Goal: Task Accomplishment & Management: Manage account settings

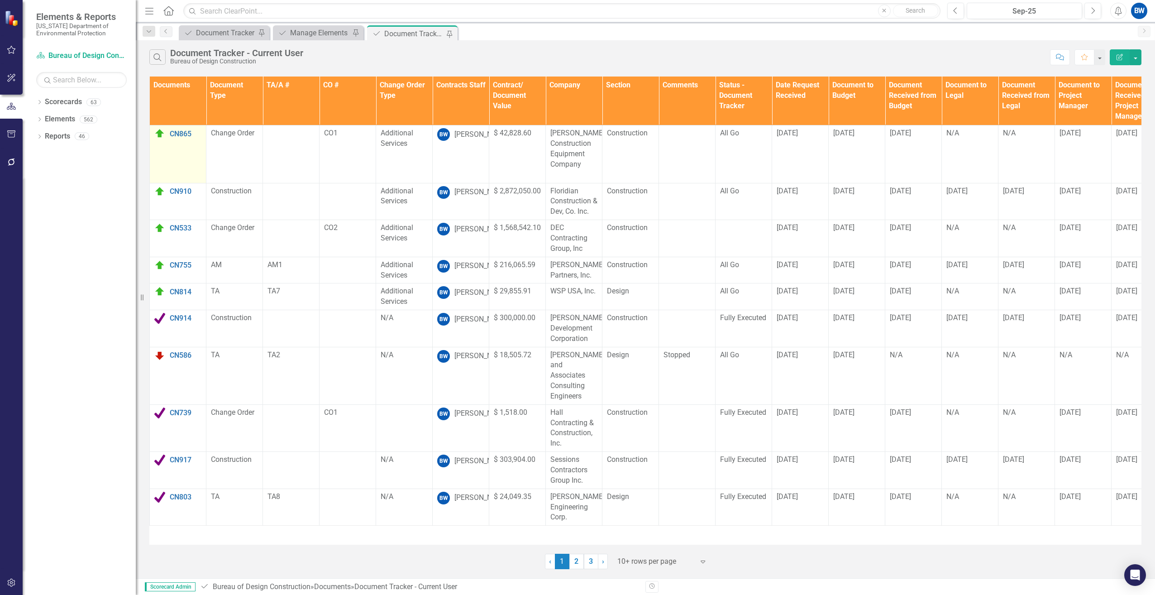
click at [158, 135] on img at bounding box center [159, 133] width 11 height 11
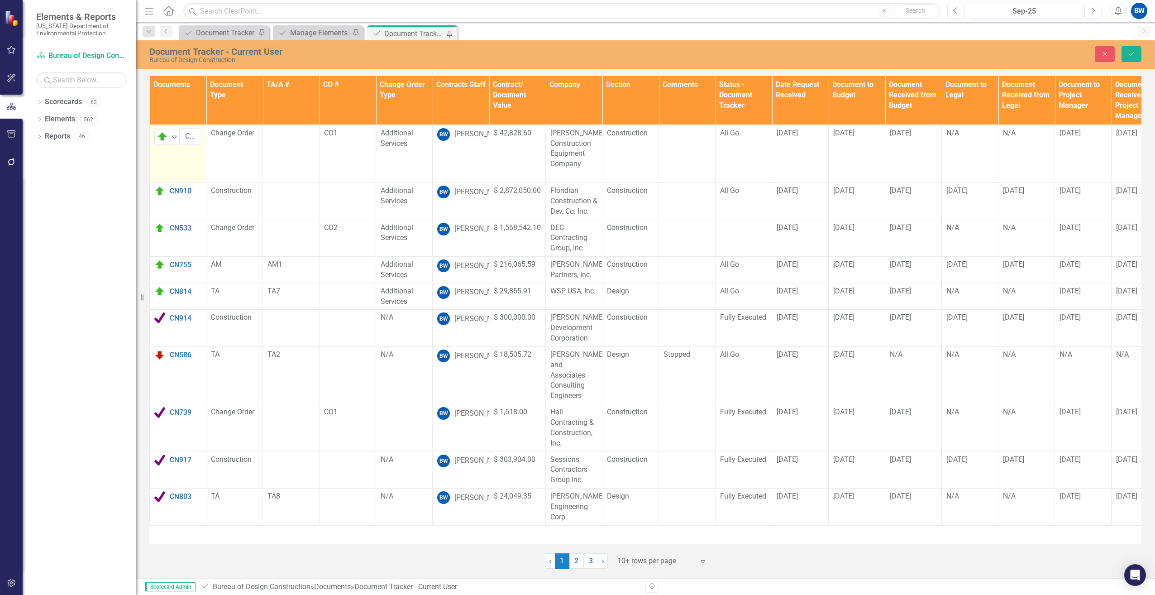
click at [158, 135] on img at bounding box center [162, 136] width 11 height 11
click at [174, 168] on img at bounding box center [168, 167] width 11 height 11
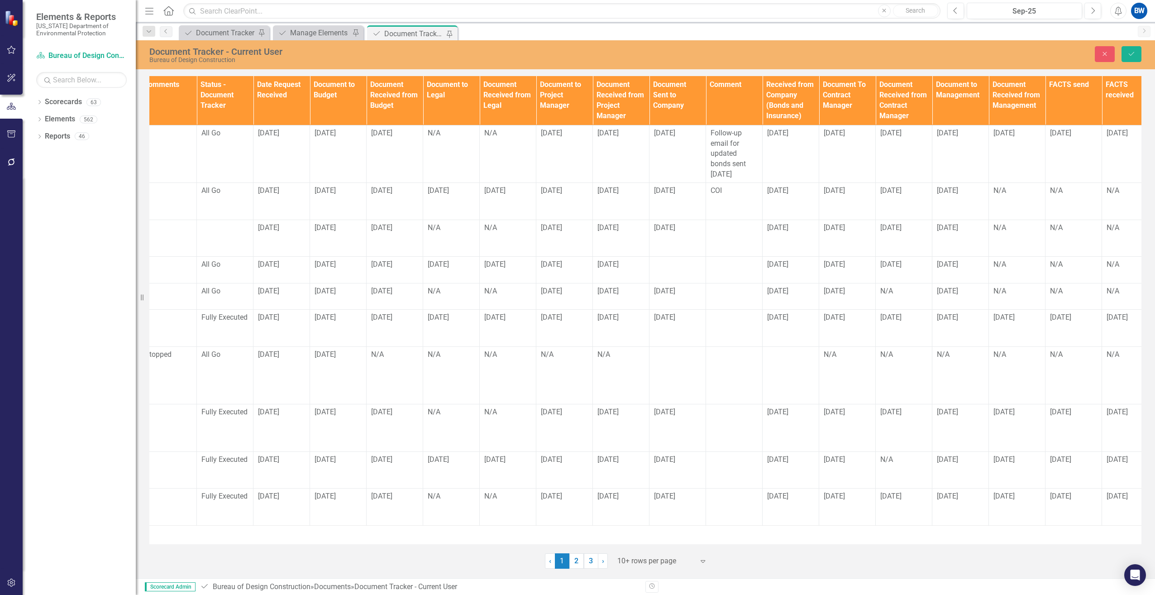
scroll to position [0, 649]
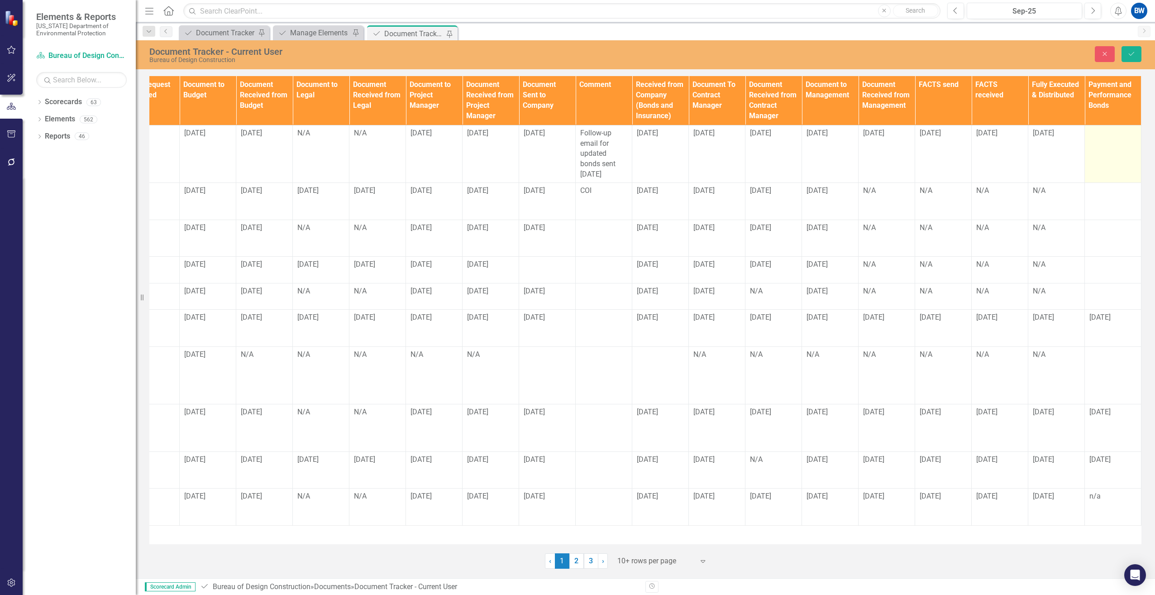
click at [1103, 146] on td at bounding box center [1113, 153] width 57 height 57
drag, startPoint x: 1103, startPoint y: 146, endPoint x: 1097, endPoint y: 138, distance: 10.3
click at [1097, 136] on input "text" at bounding box center [1112, 136] width 47 height 17
type input "[DATE]"
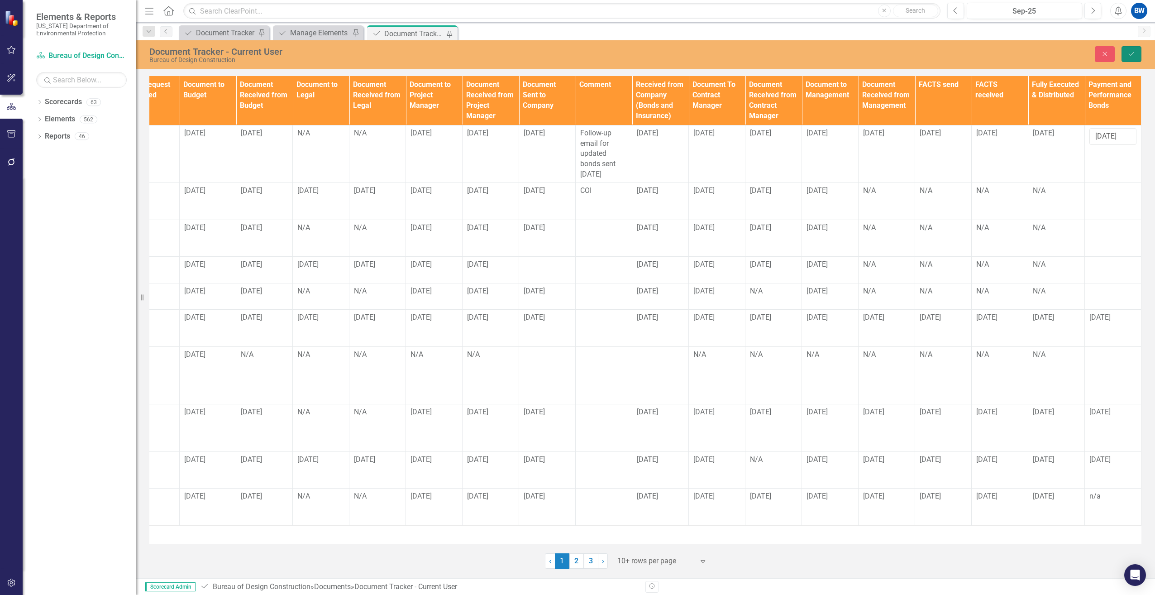
click at [1126, 55] on button "Save" at bounding box center [1131, 54] width 20 height 16
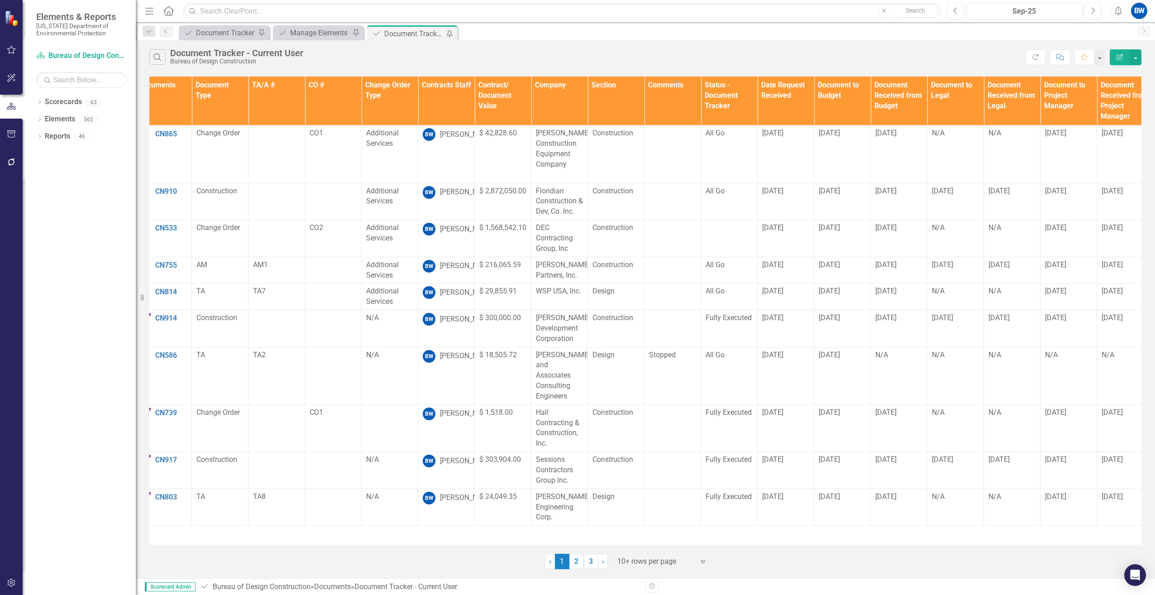
scroll to position [0, 0]
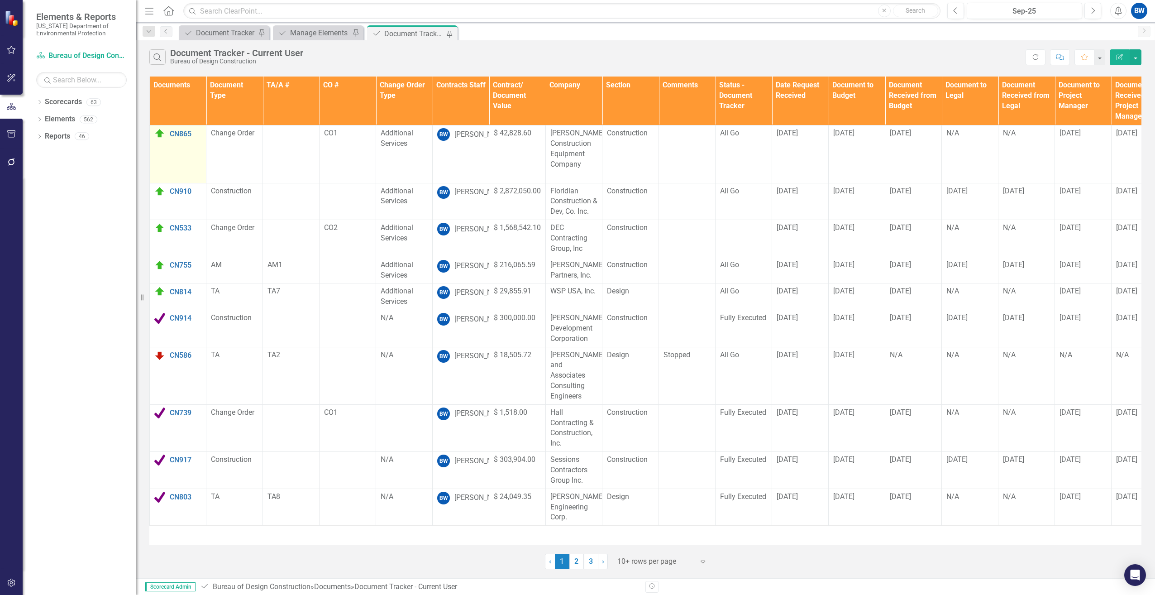
click at [157, 131] on img at bounding box center [159, 133] width 11 height 11
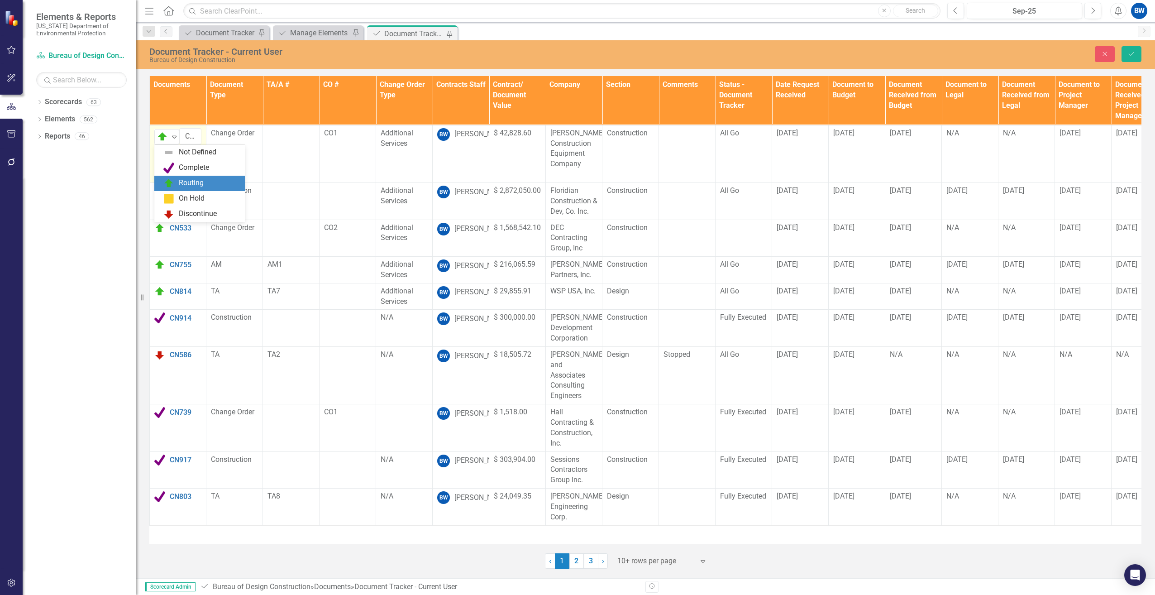
click at [157, 131] on div "Routing" at bounding box center [163, 136] width 14 height 13
click at [165, 162] on img at bounding box center [168, 167] width 11 height 11
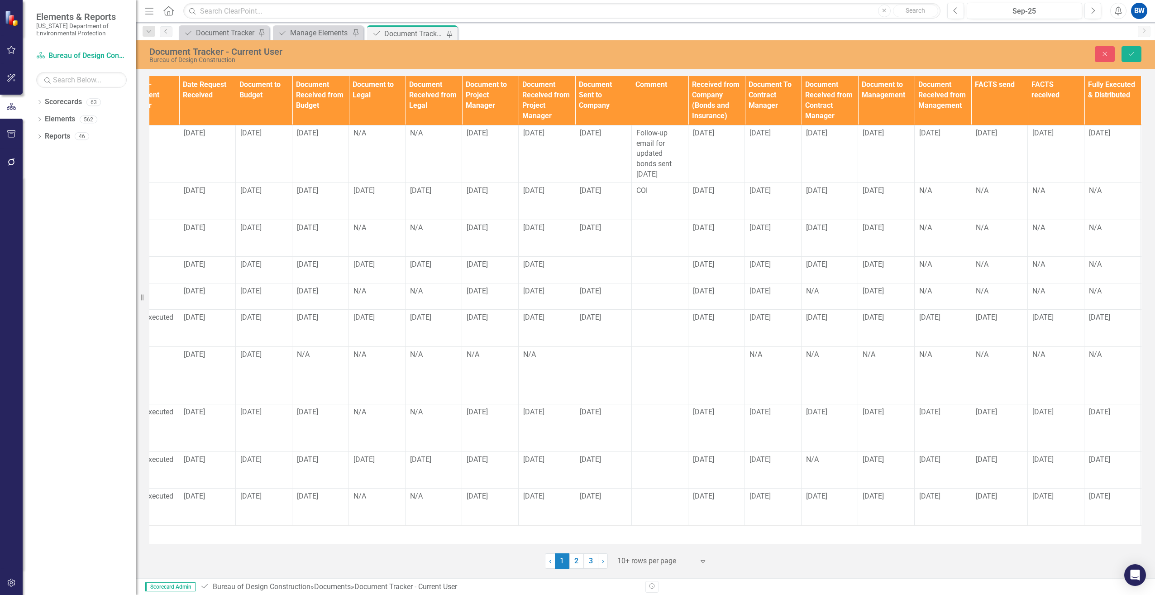
scroll to position [0, 649]
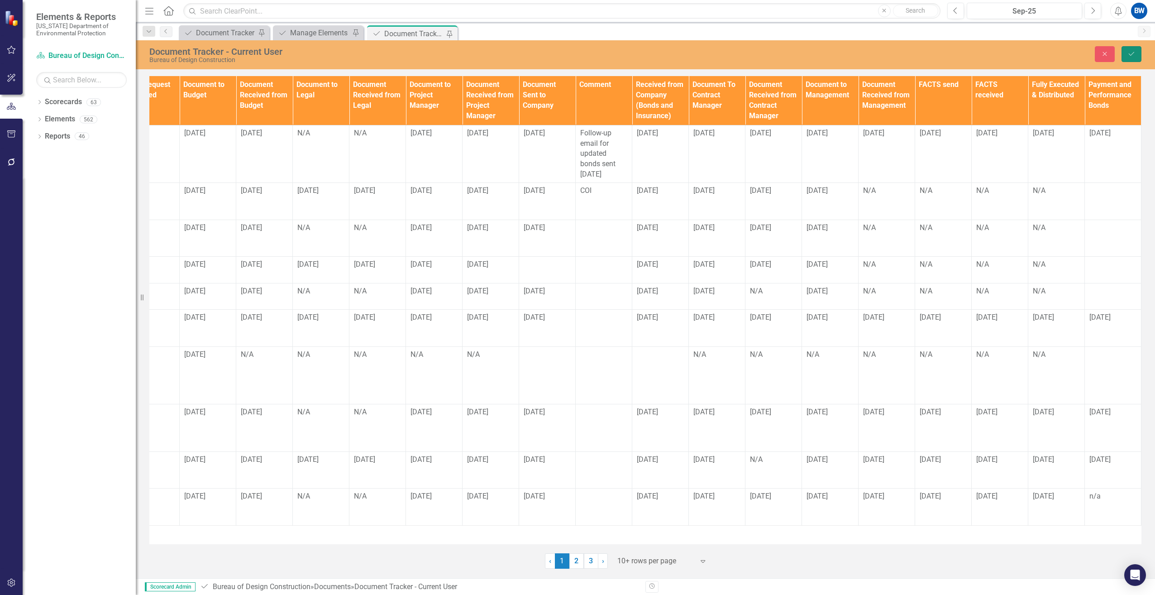
click at [1133, 52] on icon "Save" at bounding box center [1131, 54] width 8 height 6
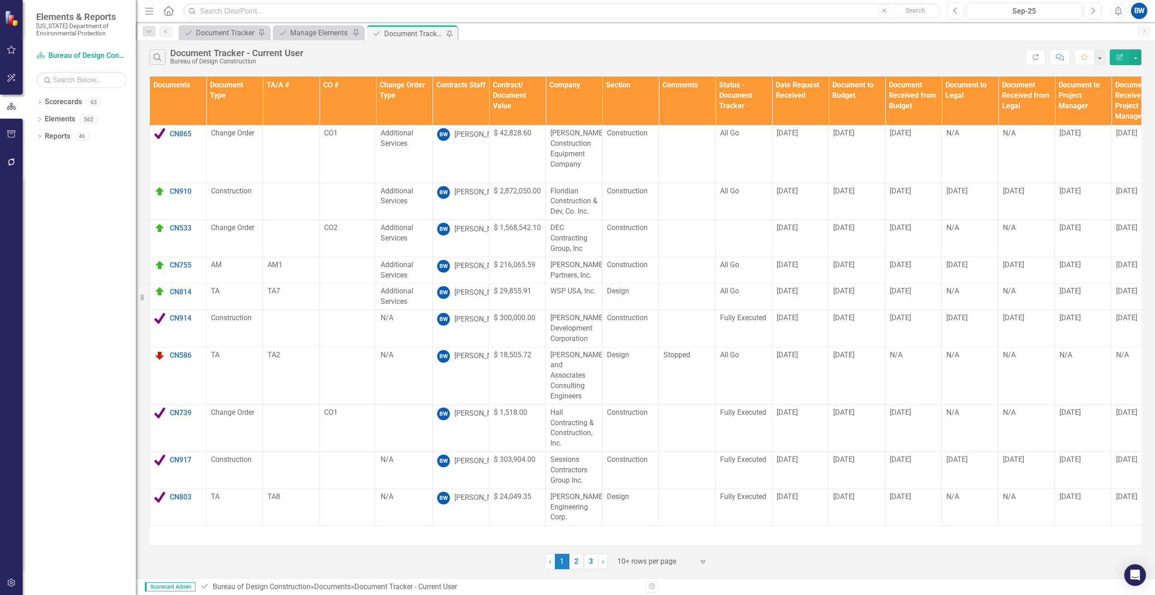
click at [636, 562] on div at bounding box center [655, 561] width 77 height 12
click at [627, 528] on div "100+ rows per page" at bounding box center [663, 530] width 85 height 10
drag, startPoint x: 69, startPoint y: 214, endPoint x: 64, endPoint y: 216, distance: 5.1
click at [69, 214] on div "Dropdown Scorecards 63 Dropdown Florida Department of Environmental Protection …" at bounding box center [79, 345] width 113 height 500
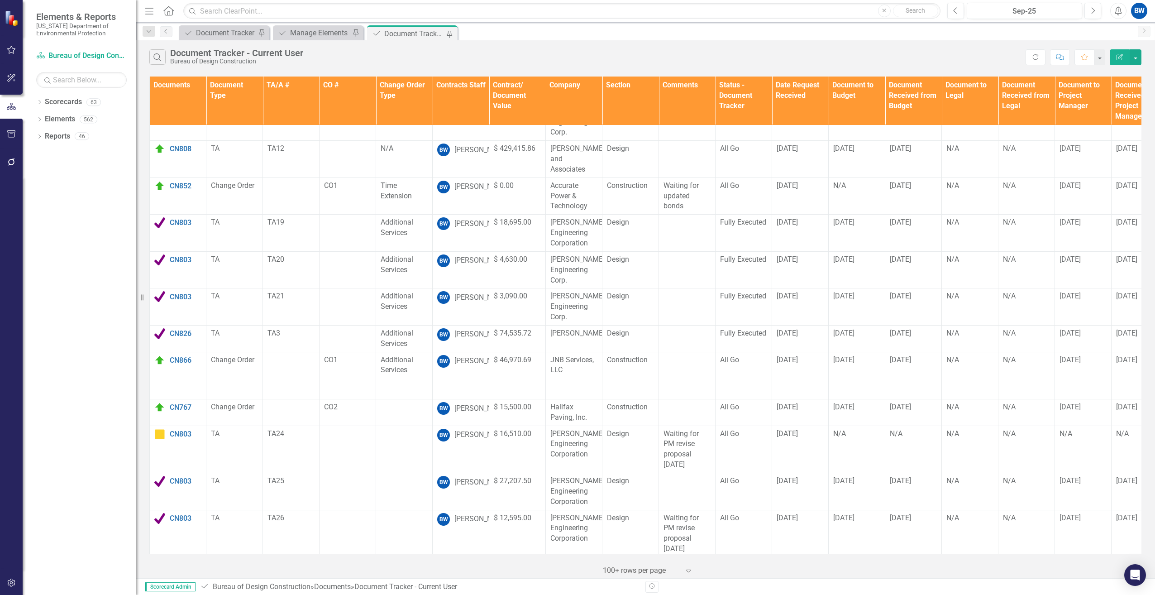
scroll to position [407, 0]
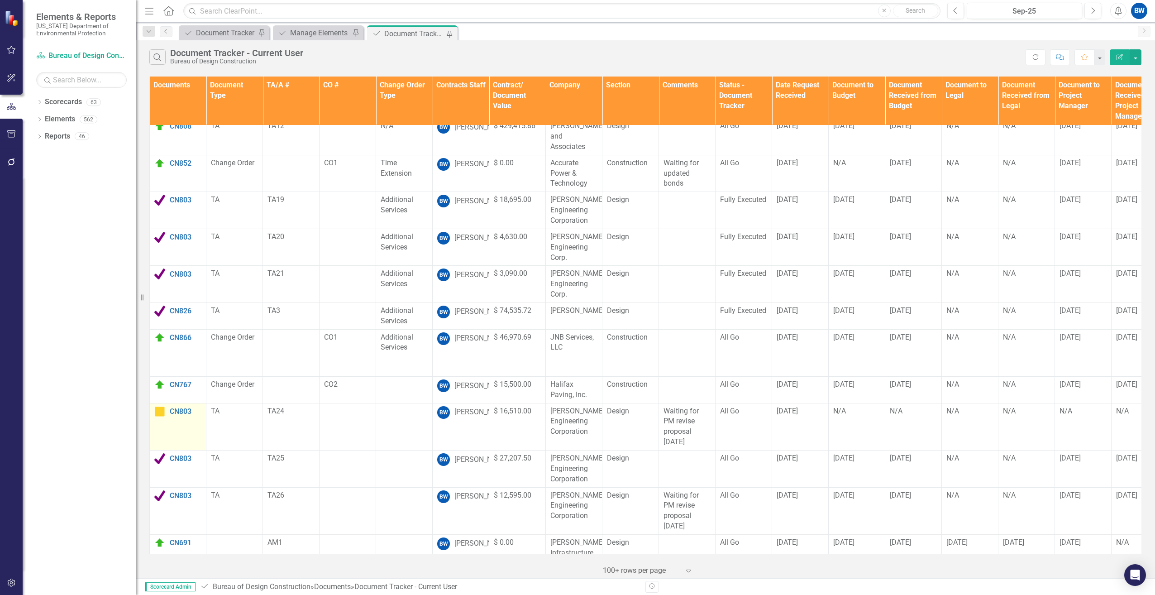
click at [160, 406] on img at bounding box center [159, 411] width 11 height 11
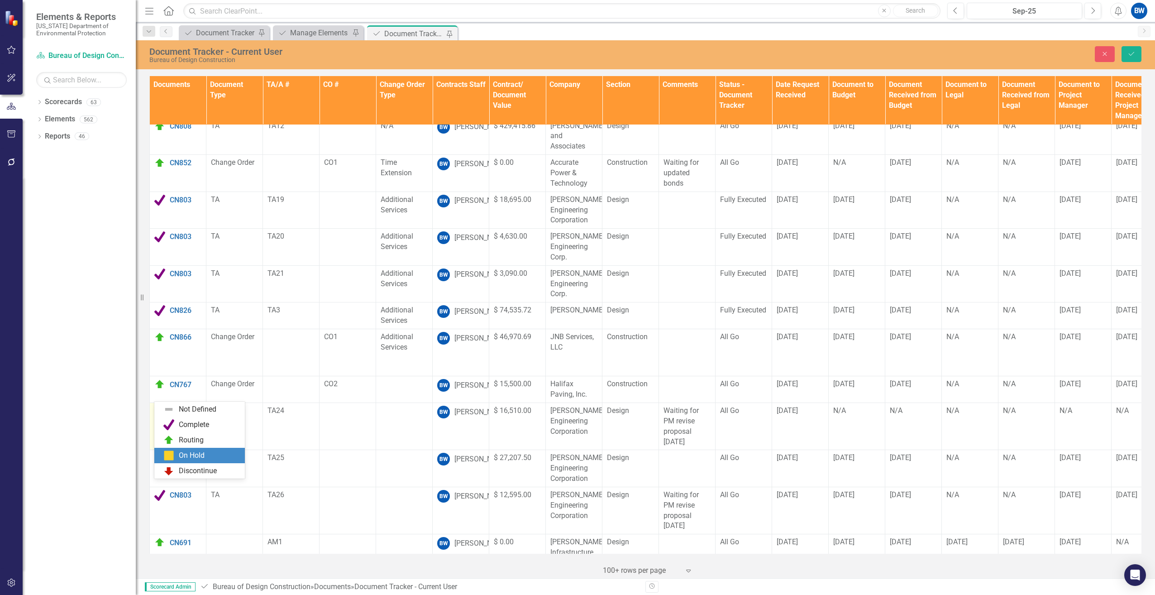
click at [160, 409] on img at bounding box center [162, 414] width 11 height 11
click at [177, 434] on div "Routing" at bounding box center [201, 439] width 76 height 11
click at [838, 405] on div "N/A" at bounding box center [856, 410] width 47 height 10
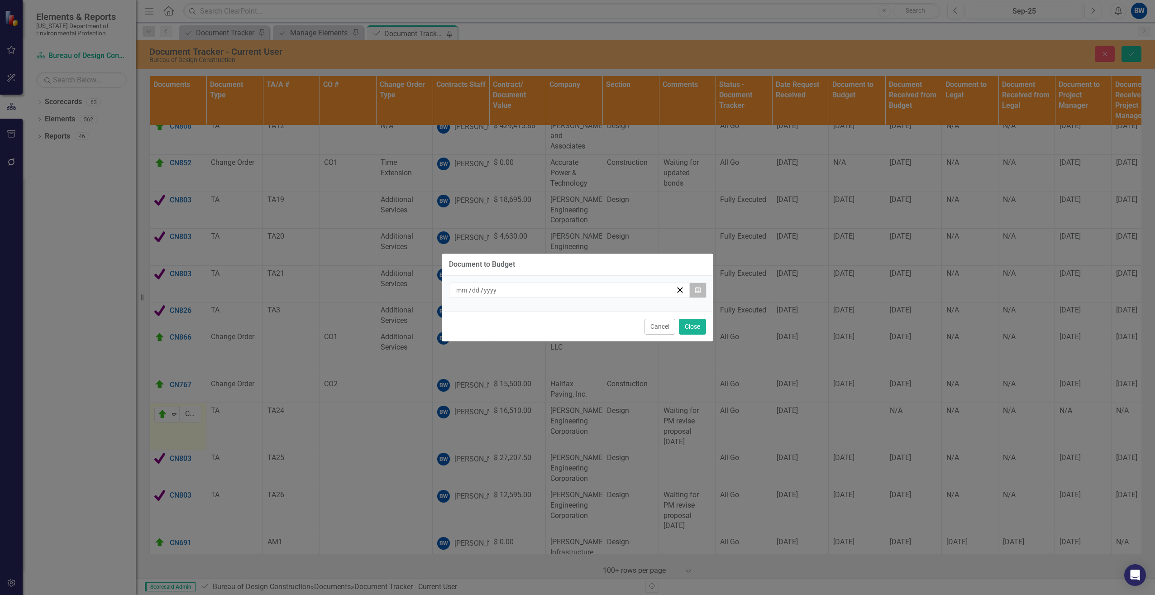
click at [702, 290] on button "Calendar" at bounding box center [697, 289] width 17 height 15
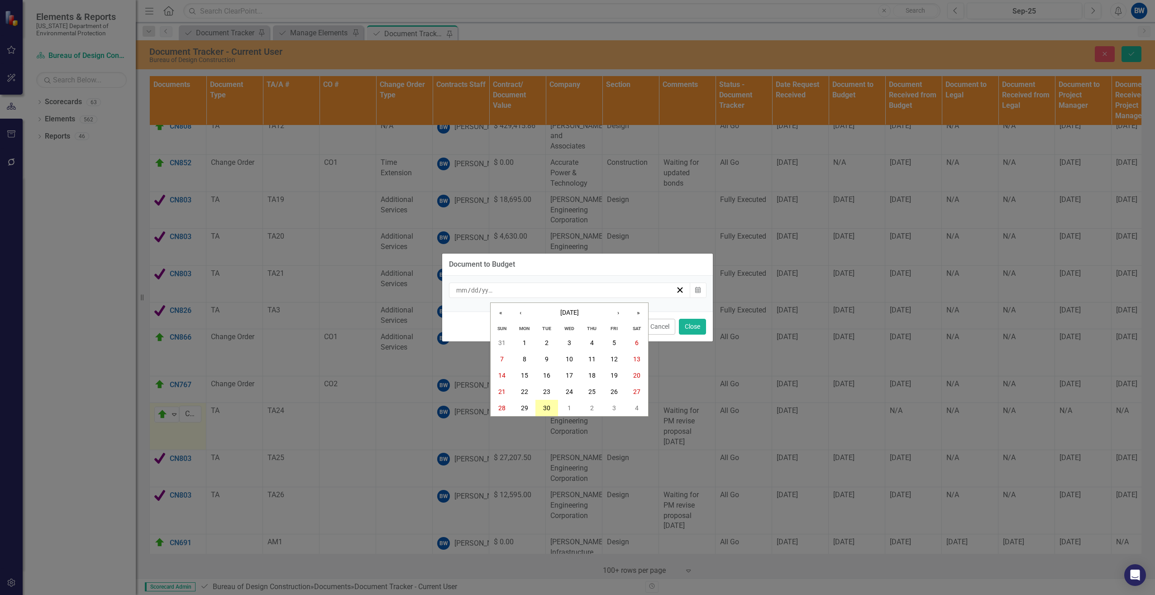
click at [547, 407] on abbr "30" at bounding box center [546, 407] width 7 height 7
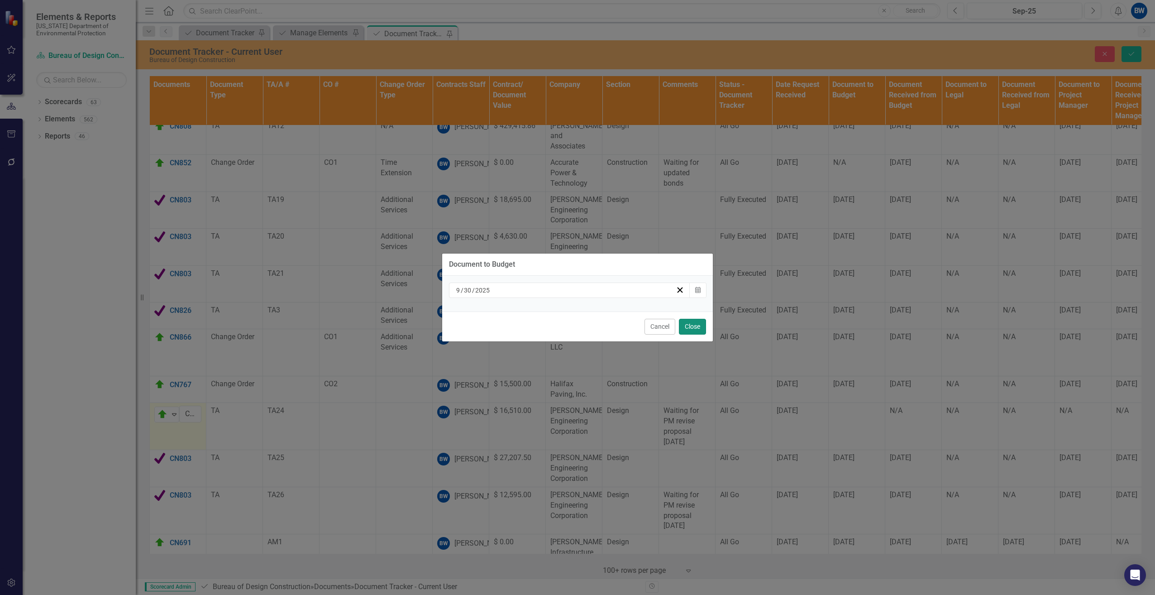
click at [690, 333] on button "Close" at bounding box center [692, 327] width 27 height 16
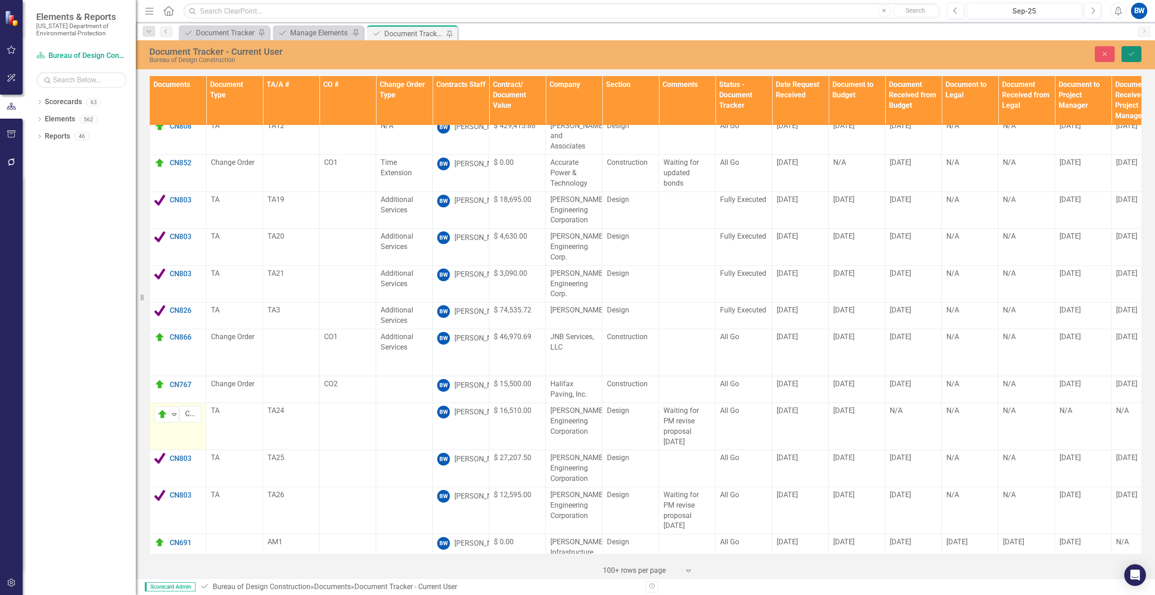
click at [1128, 54] on icon "Save" at bounding box center [1131, 54] width 8 height 6
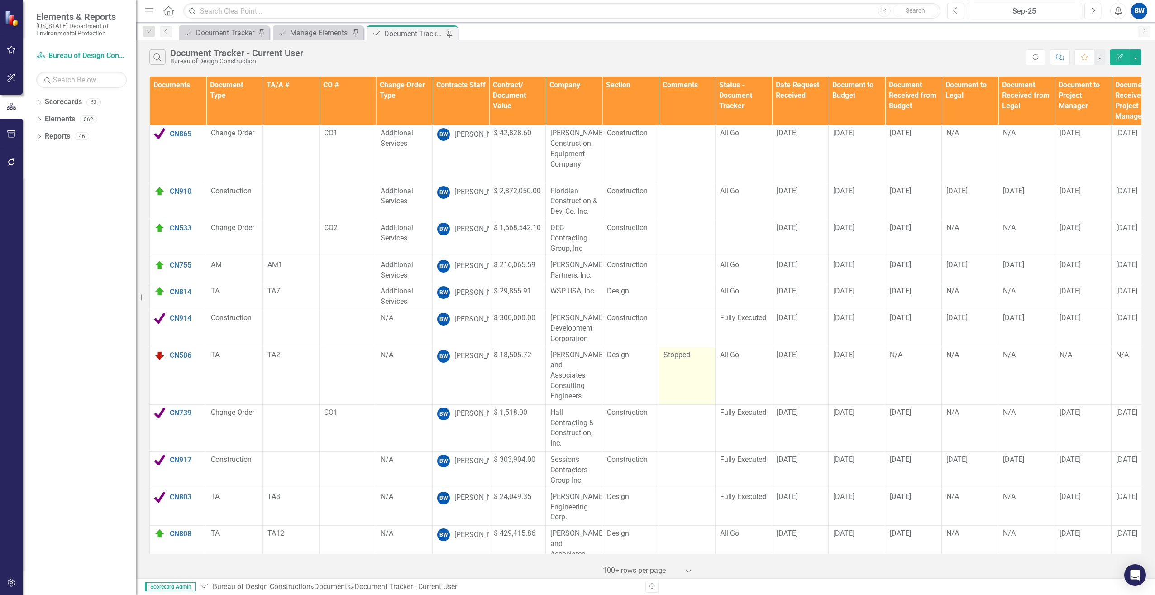
click at [685, 367] on td "Stopped" at bounding box center [687, 375] width 57 height 57
click at [684, 367] on td "Stopped" at bounding box center [687, 375] width 57 height 57
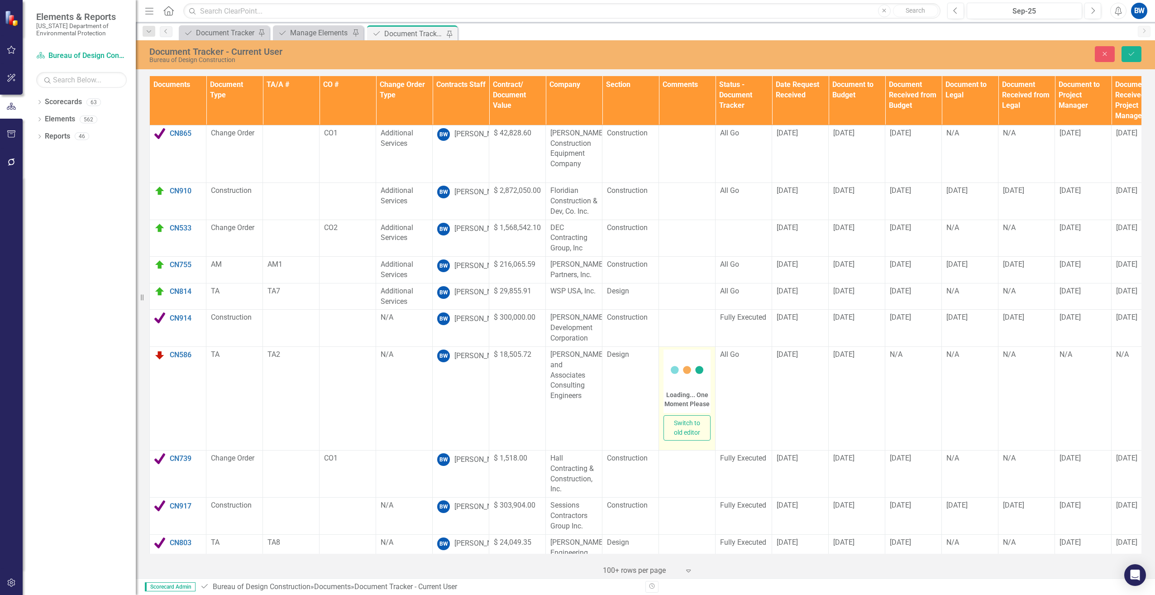
drag, startPoint x: 683, startPoint y: 367, endPoint x: 671, endPoint y: 359, distance: 14.7
click at [671, 359] on icon at bounding box center [687, 370] width 36 height 36
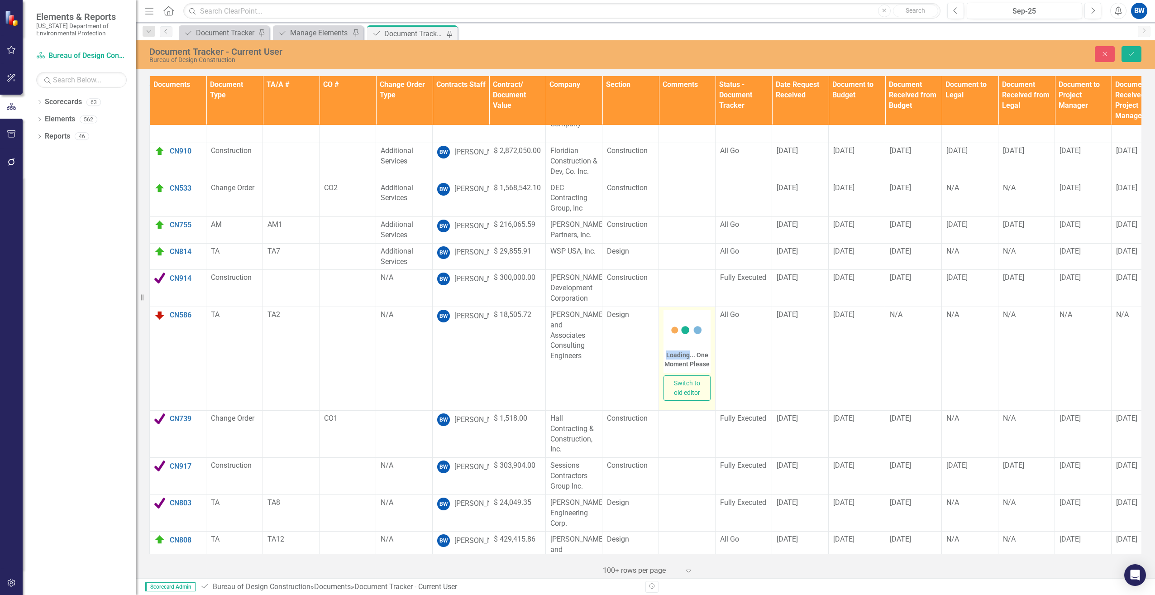
scroll to position [90, 0]
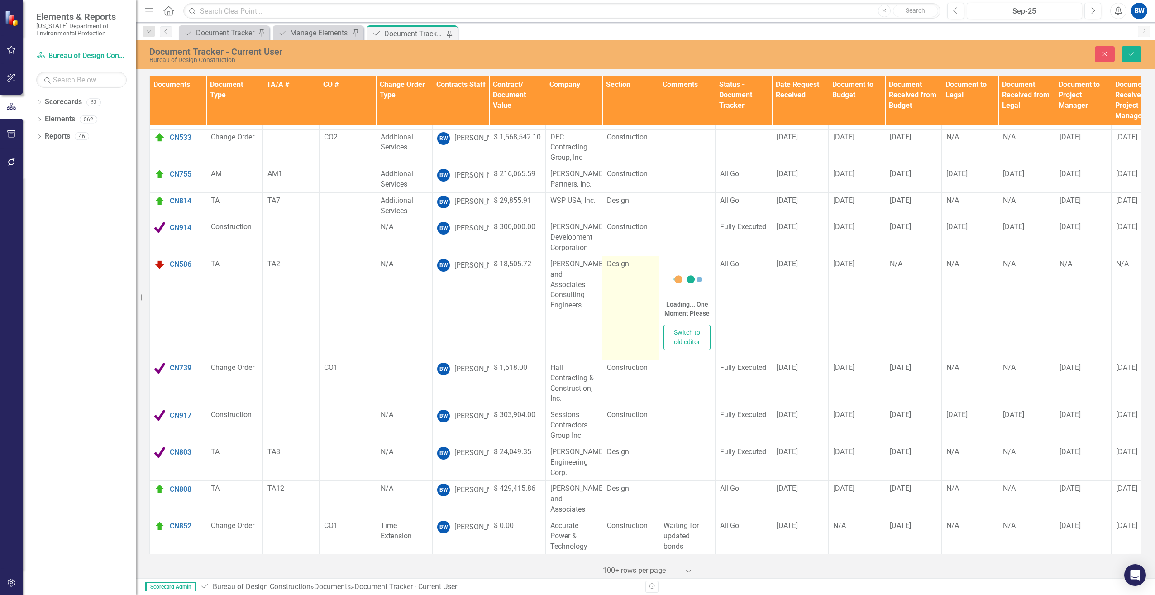
click at [621, 286] on td "Design" at bounding box center [630, 308] width 57 height 104
click at [617, 298] on td "Design" at bounding box center [630, 308] width 57 height 104
drag, startPoint x: 617, startPoint y: 298, endPoint x: 700, endPoint y: 266, distance: 89.8
click at [700, 266] on icon at bounding box center [687, 279] width 36 height 36
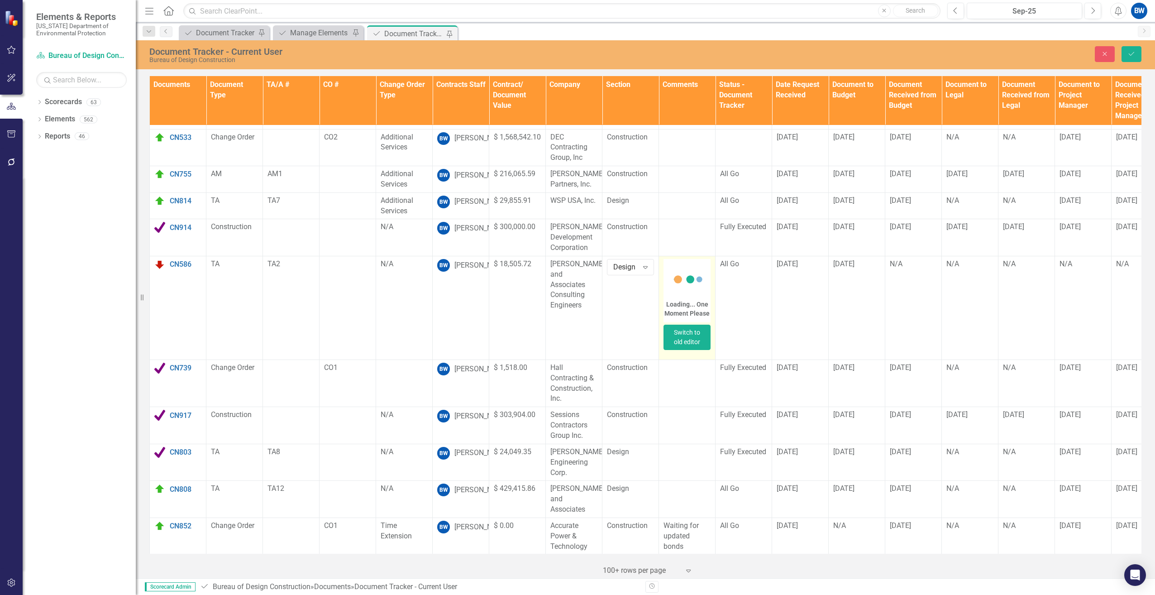
click at [686, 326] on button "Switch to old editor" at bounding box center [686, 336] width 47 height 25
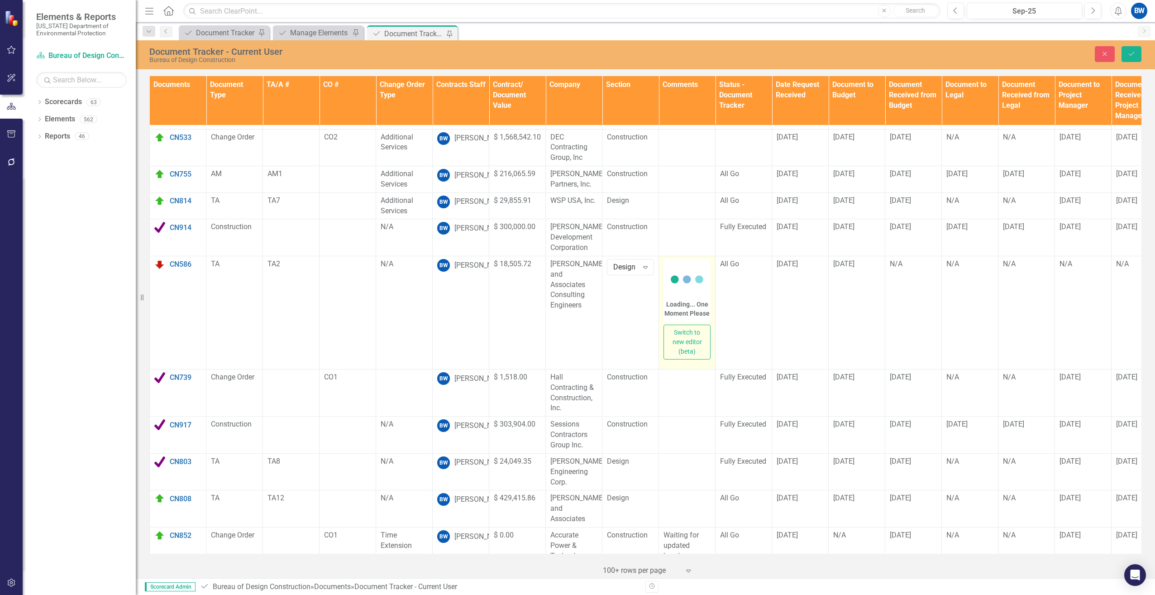
click at [686, 286] on icon at bounding box center [687, 279] width 36 height 36
click at [683, 332] on button "Switch to new editor (beta)" at bounding box center [686, 341] width 47 height 35
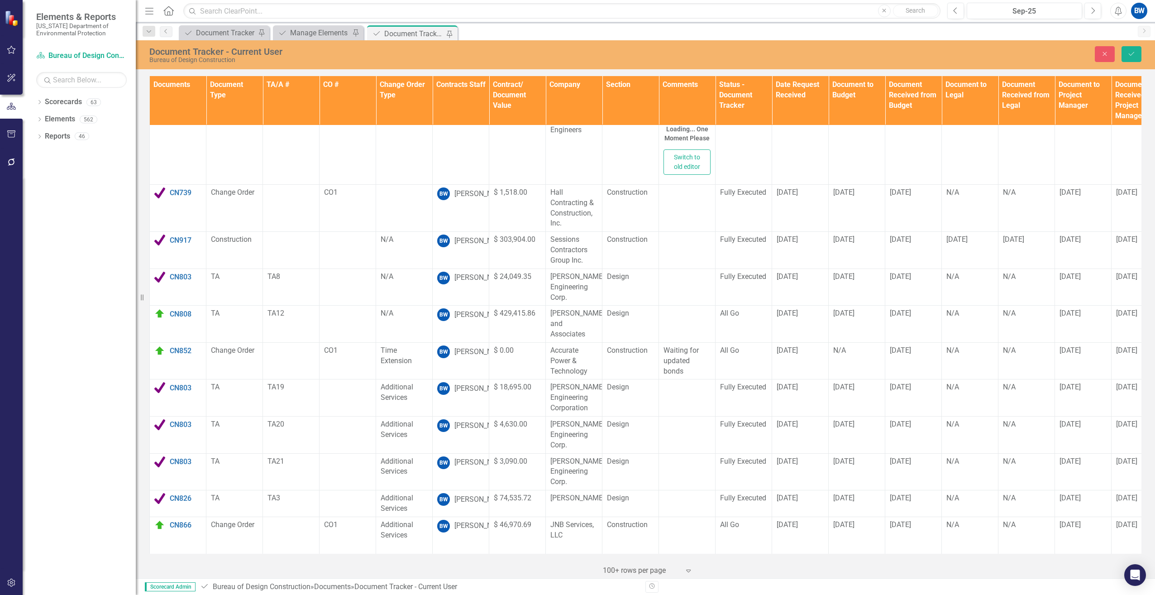
scroll to position [397, 0]
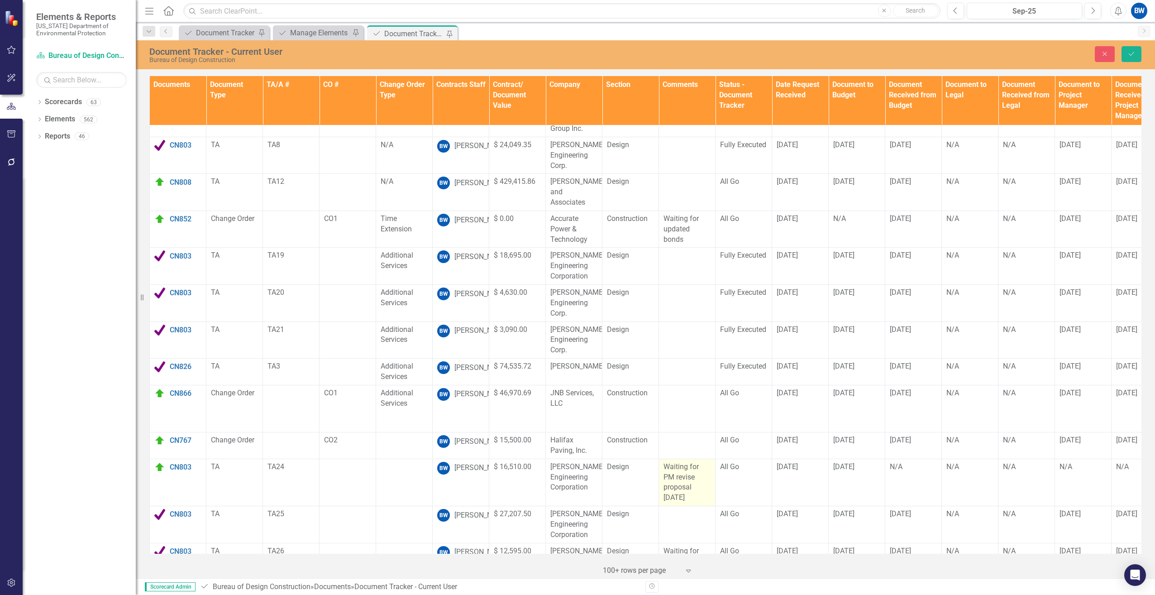
click at [694, 471] on p "Waiting for PM revise proposal [DATE]" at bounding box center [686, 482] width 47 height 41
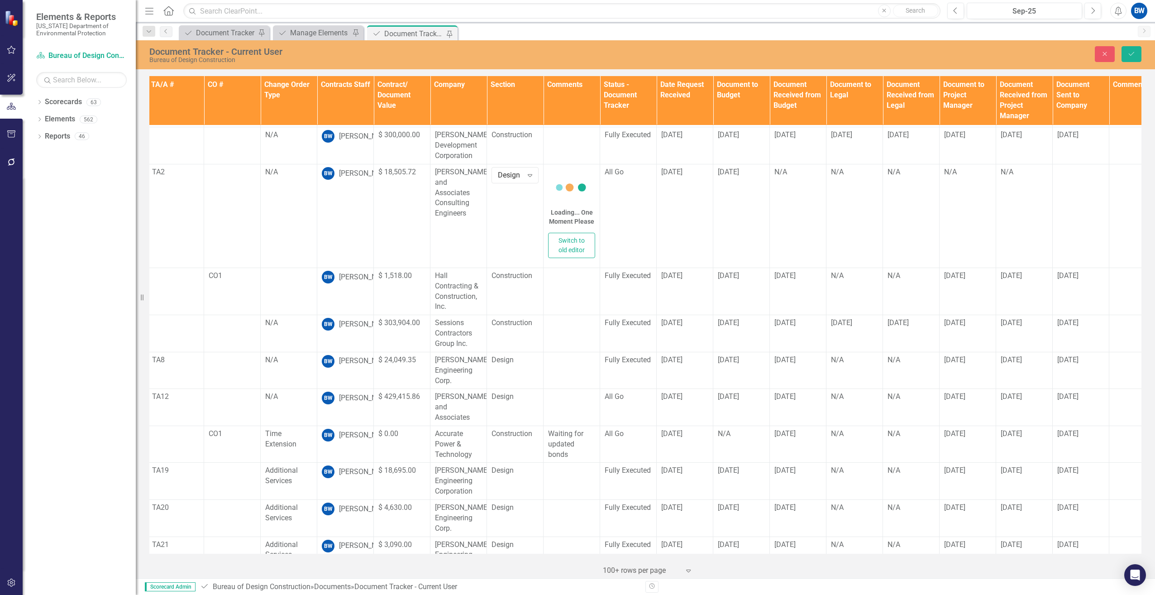
scroll to position [182, 0]
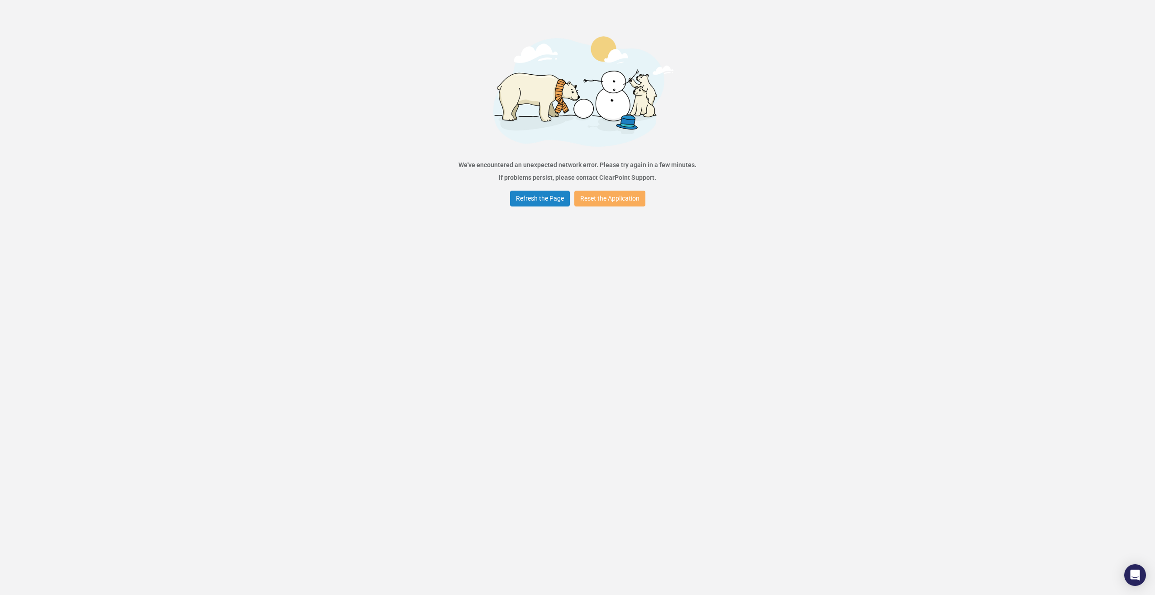
click at [547, 550] on div "Error We've encountered an unexpected network error. Please try again in a few …" at bounding box center [577, 297] width 1155 height 595
click at [515, 196] on button "Refresh the Page" at bounding box center [540, 198] width 60 height 16
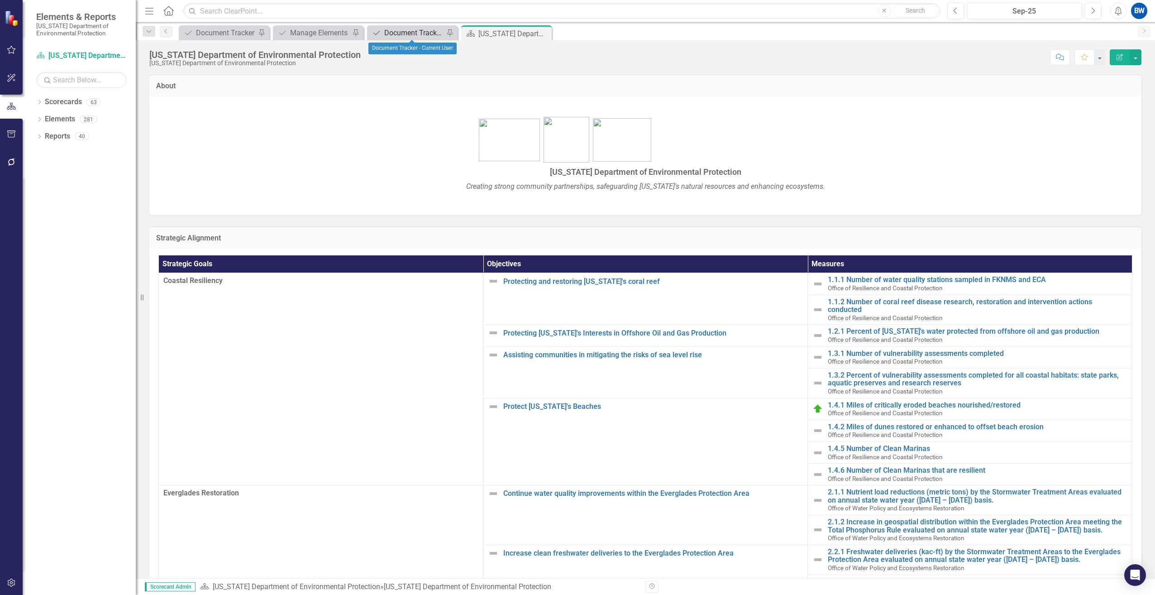
click at [391, 31] on div "Document Tracker - Current User" at bounding box center [414, 32] width 60 height 11
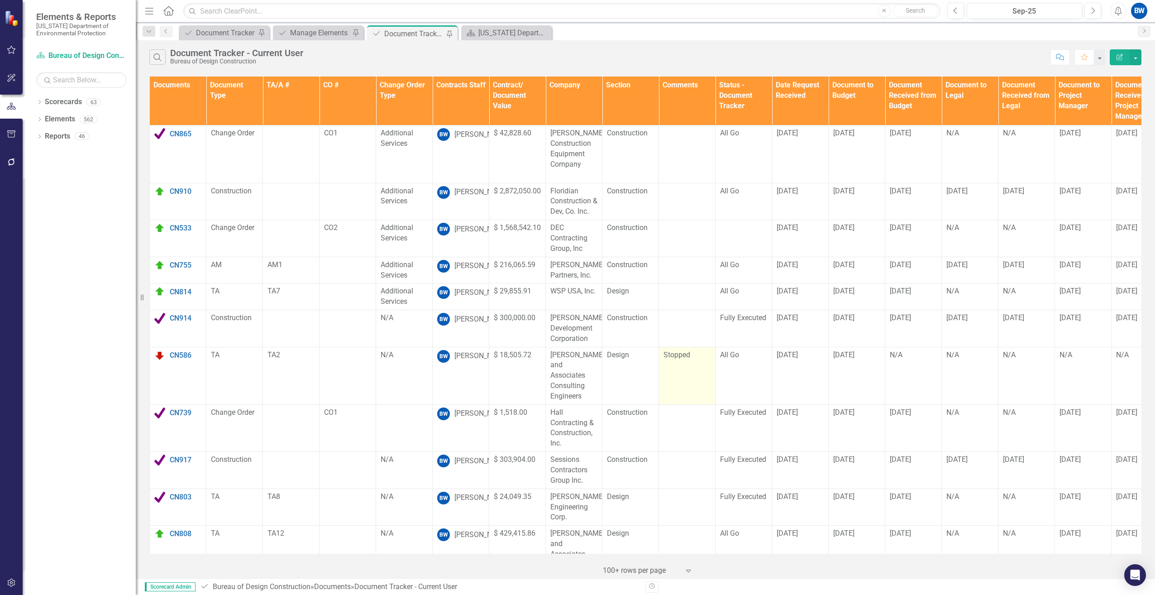
click at [673, 373] on td "Stopped" at bounding box center [687, 375] width 57 height 57
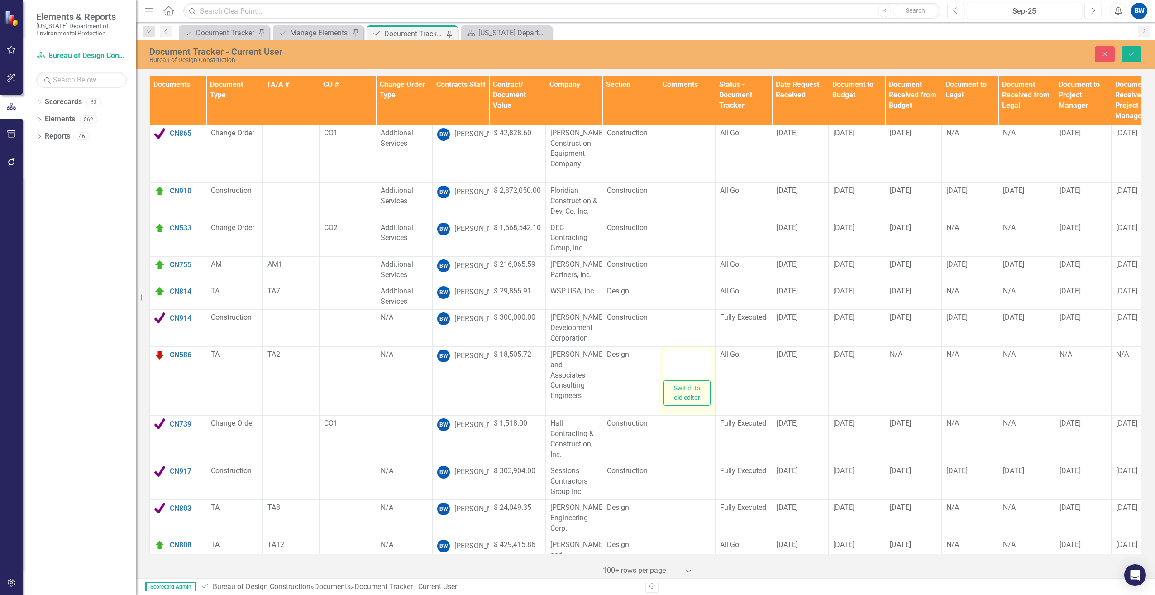
type textarea "<p>Stopped</p>"
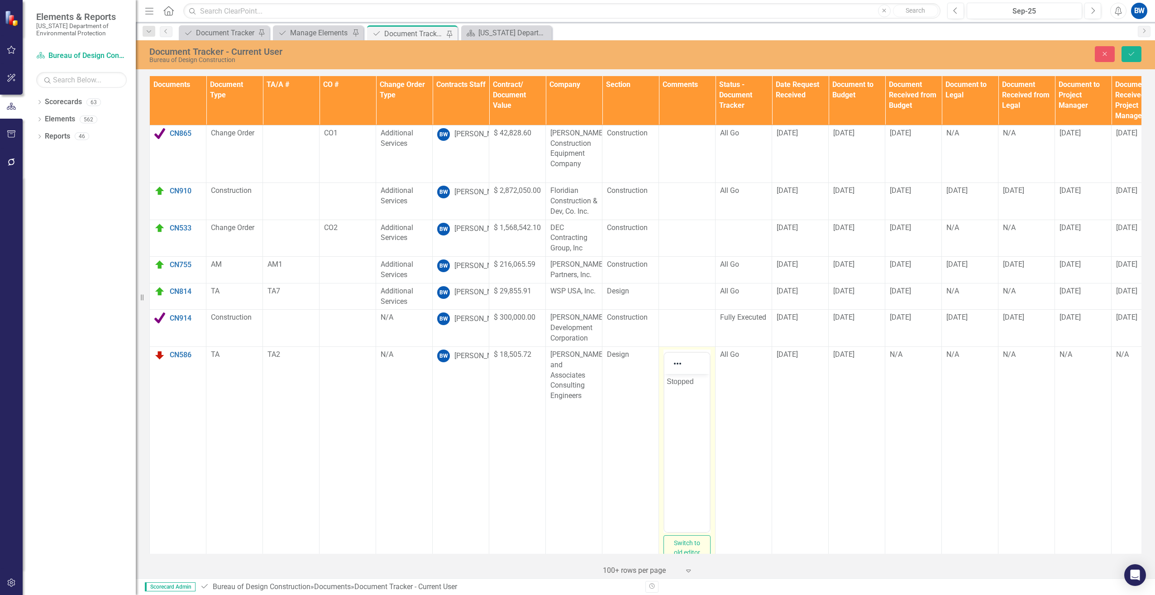
drag, startPoint x: 1338, startPoint y: 747, endPoint x: 673, endPoint y: 398, distance: 750.5
click at [673, 398] on body "Stopped" at bounding box center [686, 441] width 45 height 136
click at [695, 381] on p "Stopped" at bounding box center [687, 381] width 41 height 11
click at [669, 404] on p "Stopped, Contract expired" at bounding box center [687, 392] width 41 height 33
click at [1130, 52] on icon "Save" at bounding box center [1131, 54] width 8 height 6
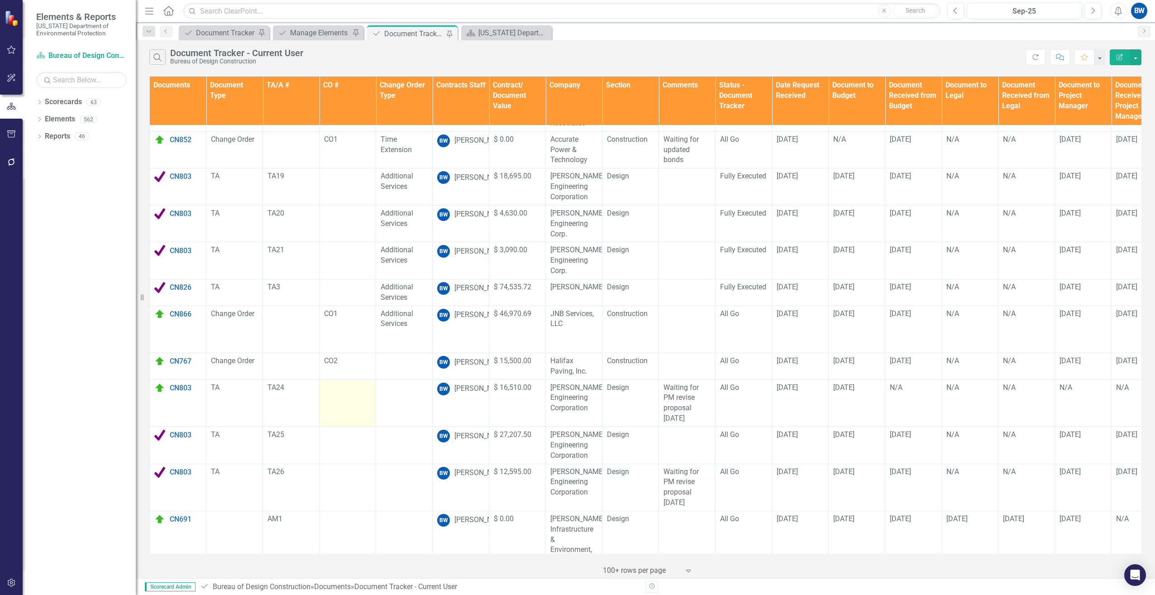
scroll to position [432, 0]
click at [212, 33] on div "Document Tracker" at bounding box center [226, 32] width 60 height 11
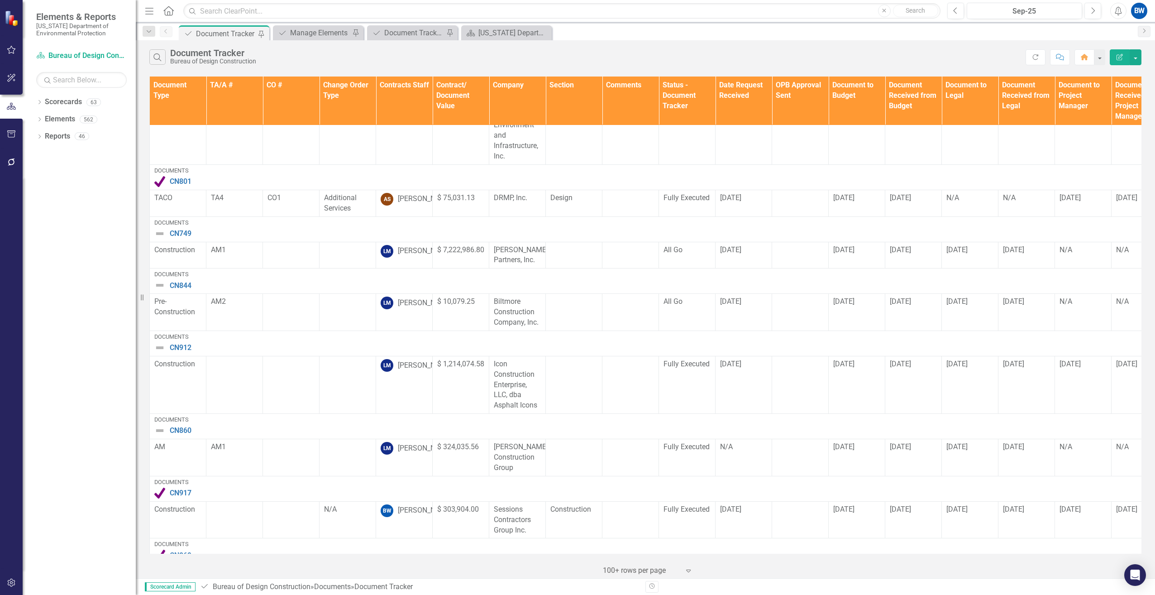
scroll to position [2217, 0]
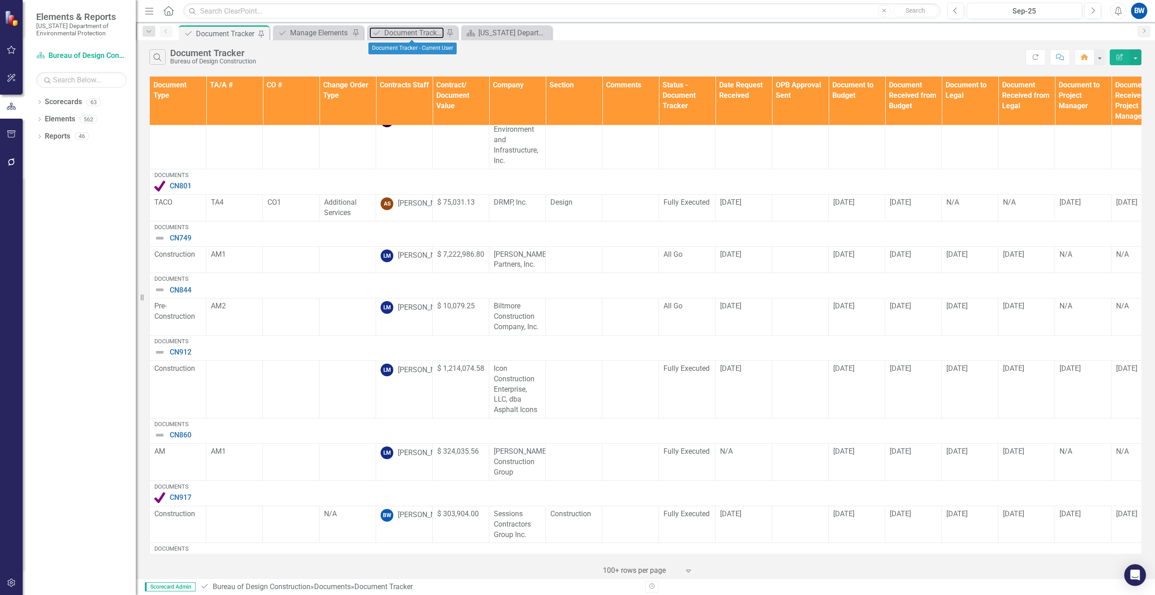
drag, startPoint x: 413, startPoint y: 30, endPoint x: 405, endPoint y: 17, distance: 16.1
click at [413, 30] on div "Document Tracker - Current User" at bounding box center [414, 32] width 60 height 11
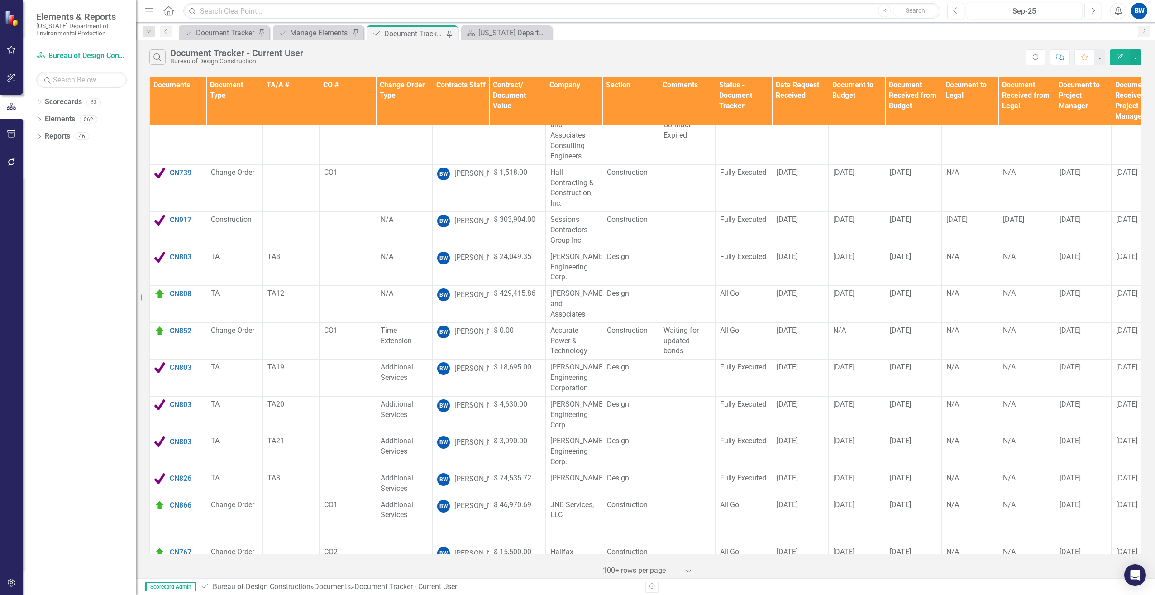
scroll to position [271, 0]
